Goal: Task Accomplishment & Management: Manage account settings

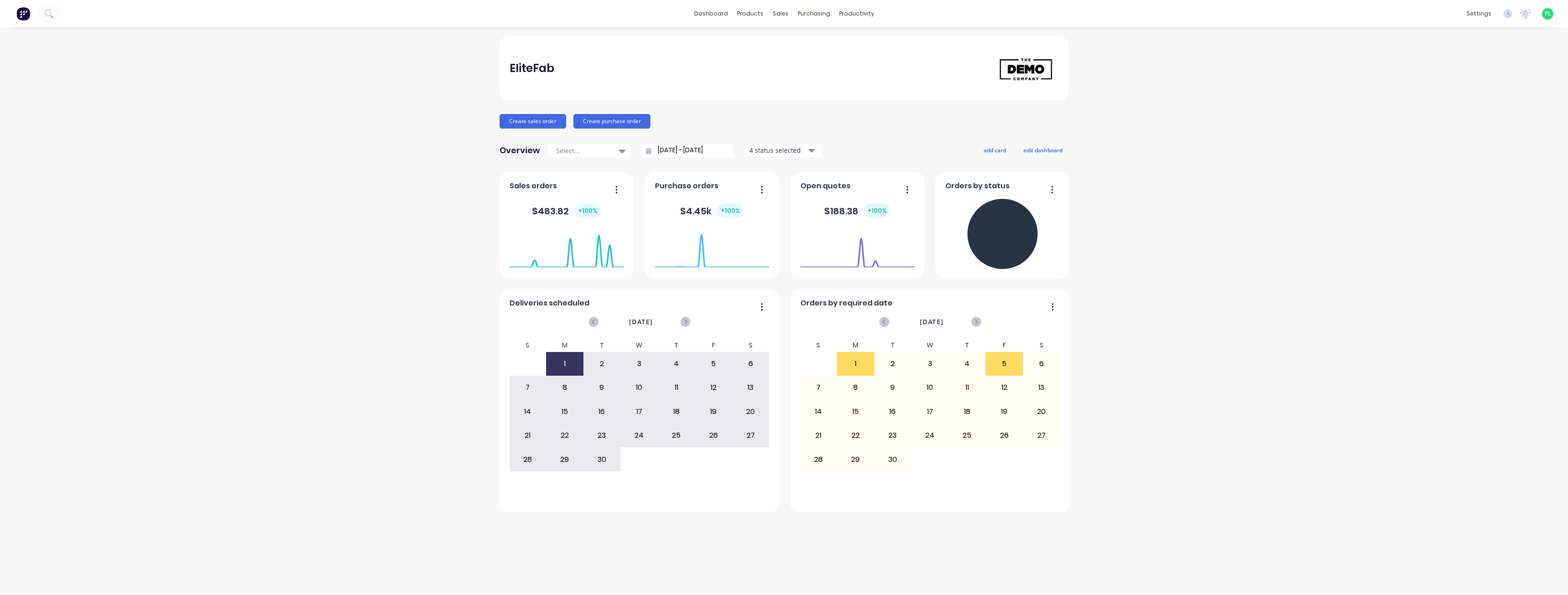
click at [1549, 9] on span "PL" at bounding box center [1548, 13] width 6 height 8
click at [1488, 113] on button "Sign out" at bounding box center [1490, 114] width 121 height 18
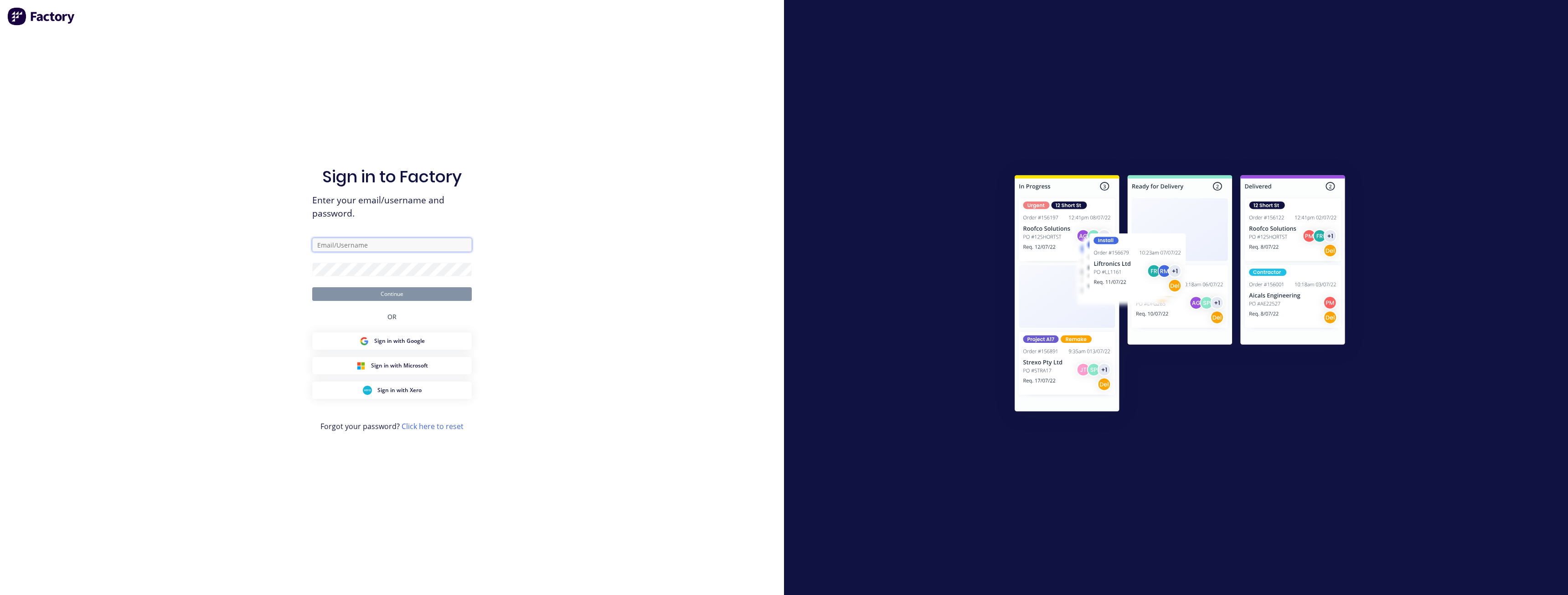
click at [451, 245] on input "text" at bounding box center [392, 244] width 159 height 14
type input "[EMAIL_ADDRESS][DOMAIN_NAME]"
